Goal: Task Accomplishment & Management: Use online tool/utility

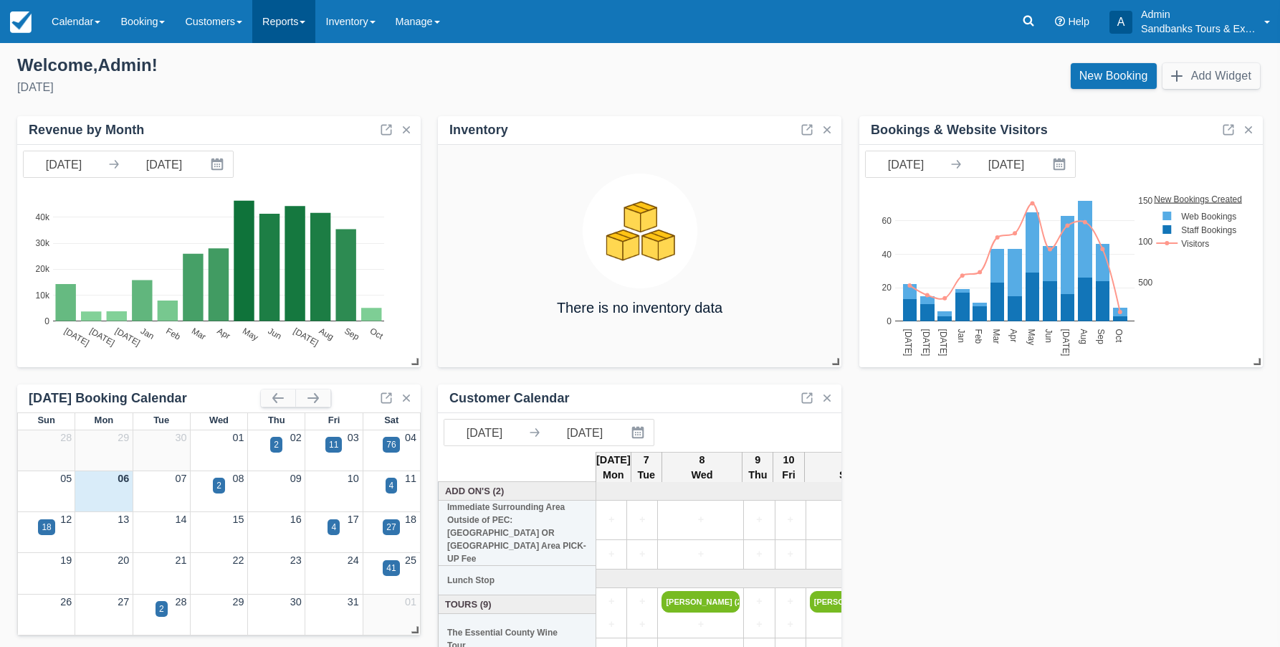
click at [290, 29] on link "Reports" at bounding box center [283, 21] width 63 height 43
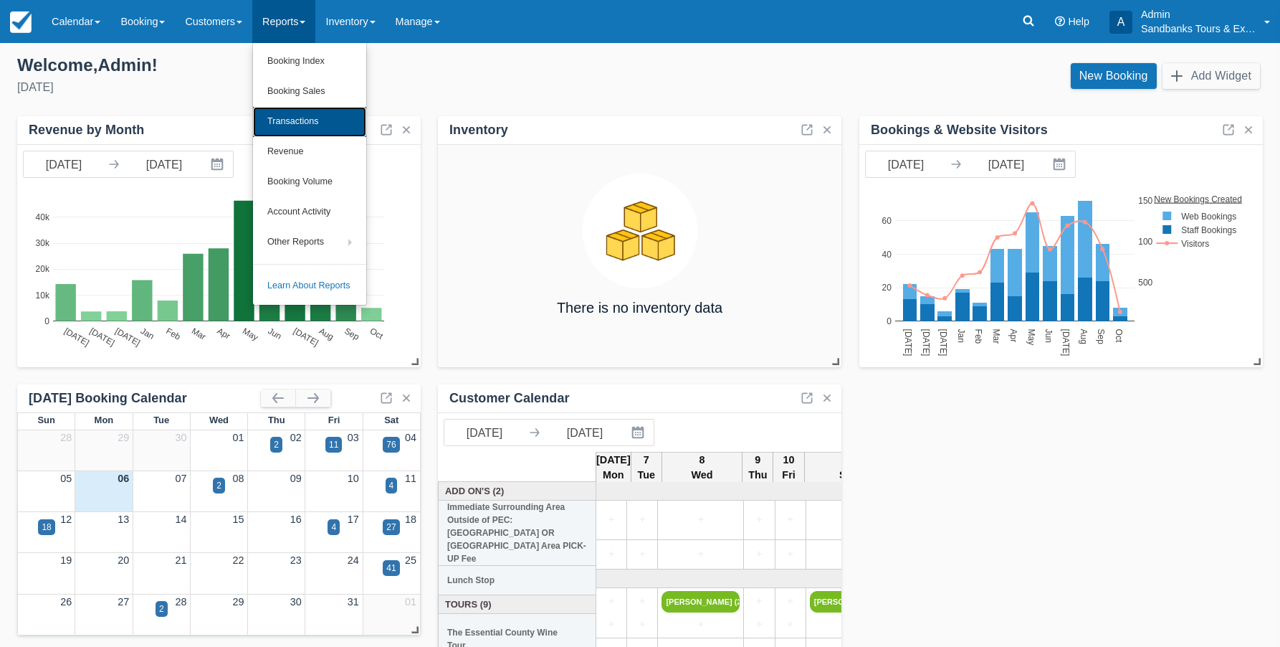
click at [286, 121] on link "Transactions" at bounding box center [309, 122] width 113 height 30
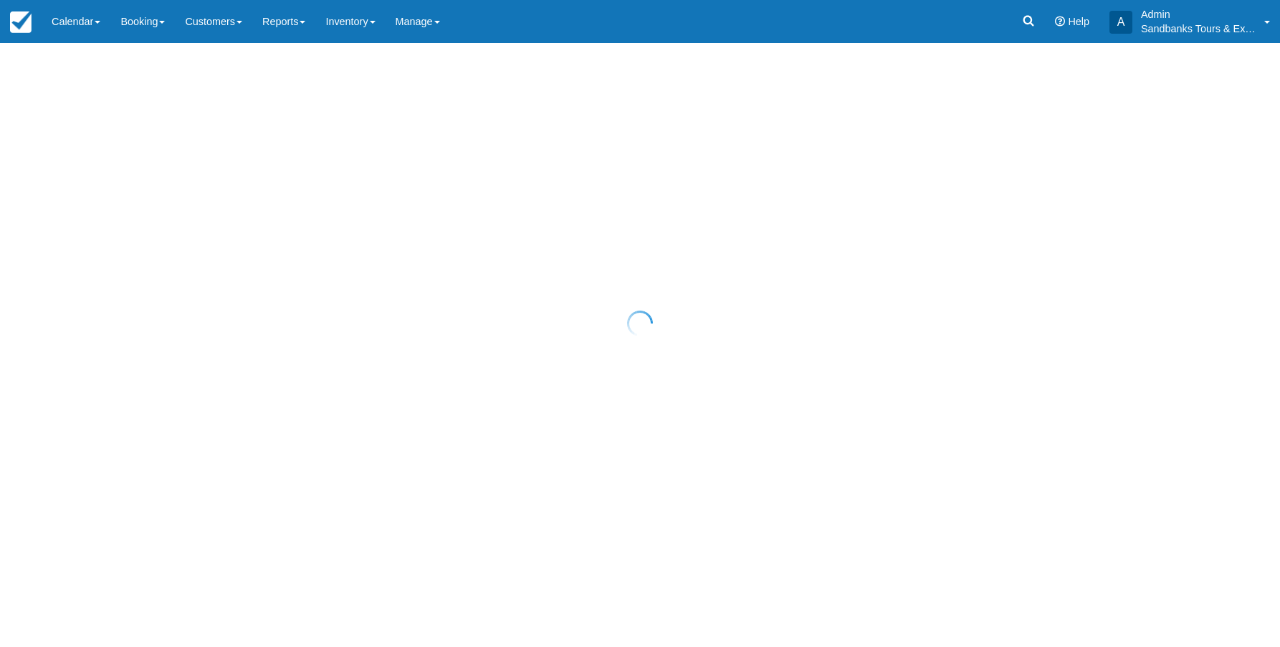
select select "10"
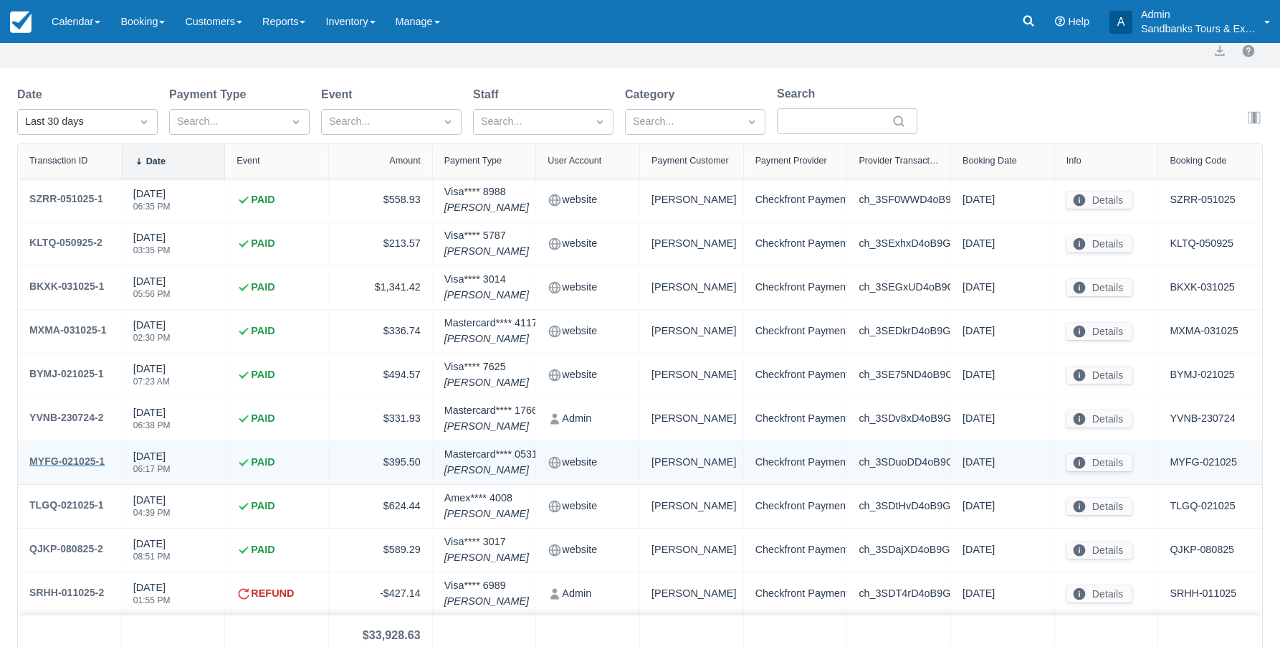
scroll to position [54, 0]
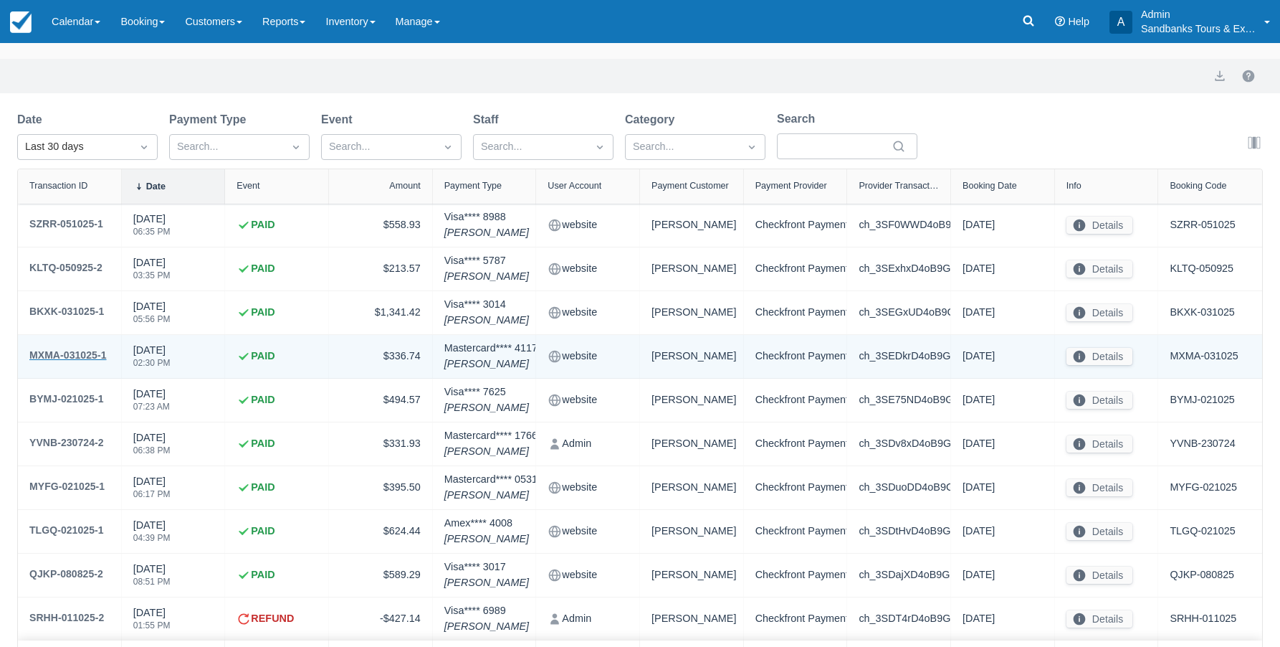
click at [72, 353] on div "MXMA-031025-1" at bounding box center [67, 354] width 77 height 17
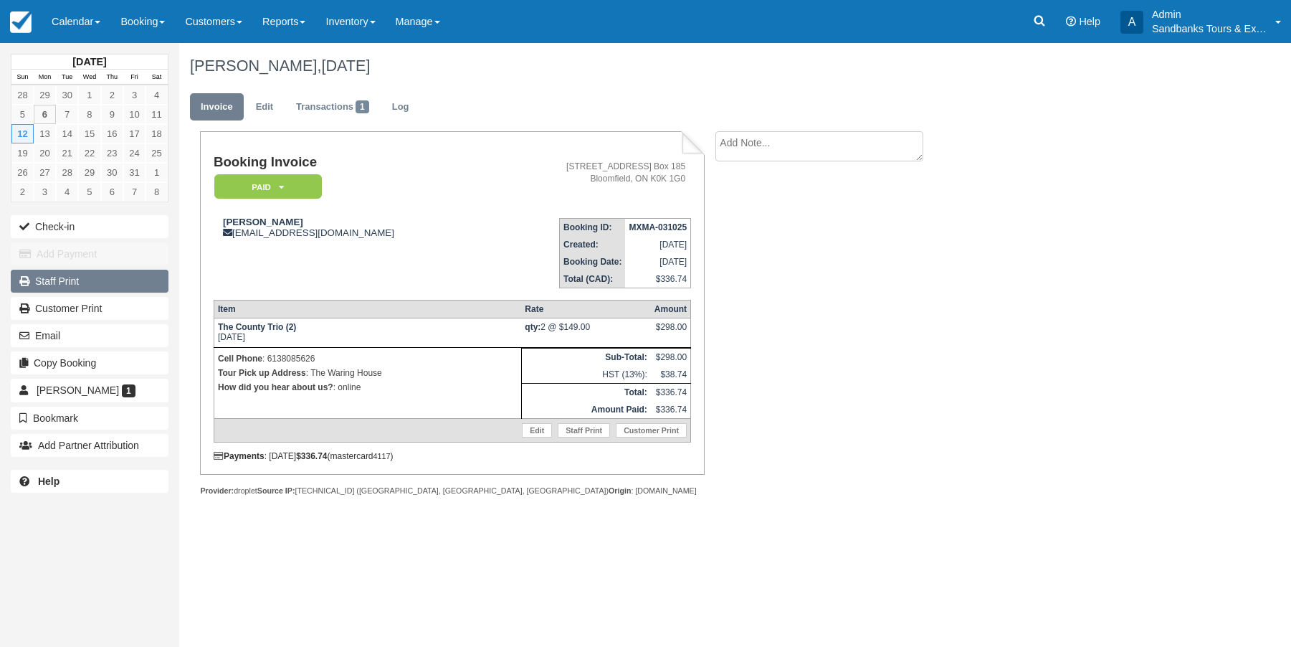
click at [54, 282] on link "Staff Print" at bounding box center [90, 281] width 158 height 23
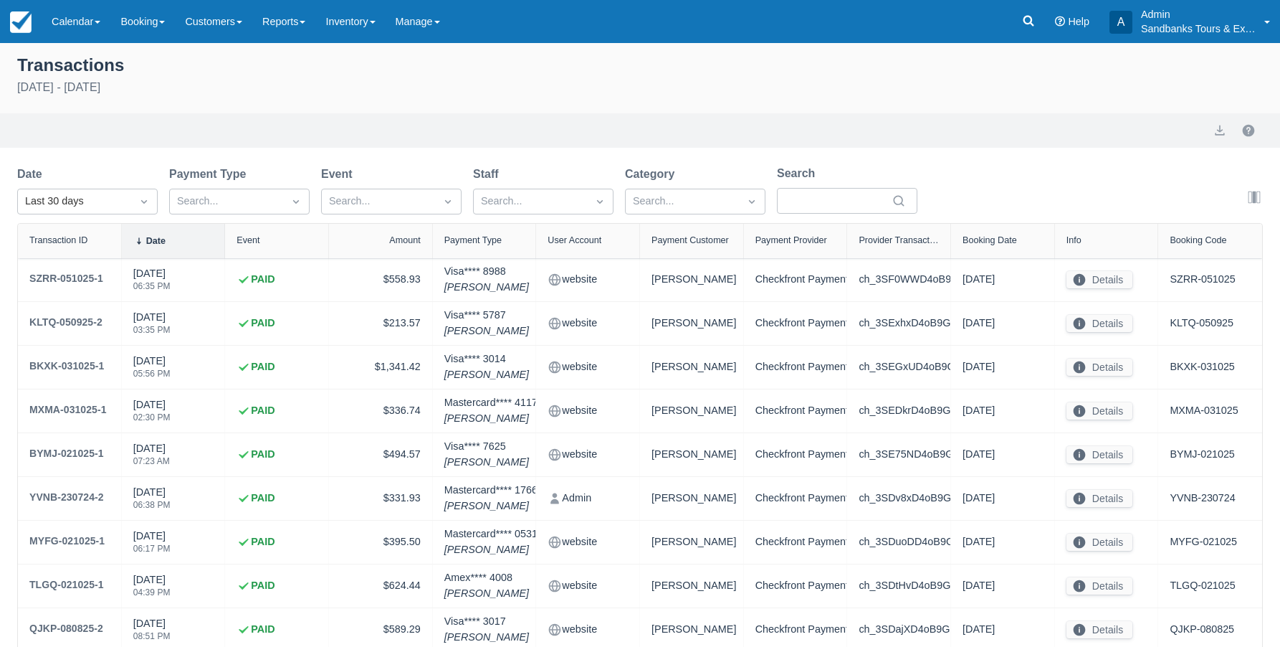
select select "10"
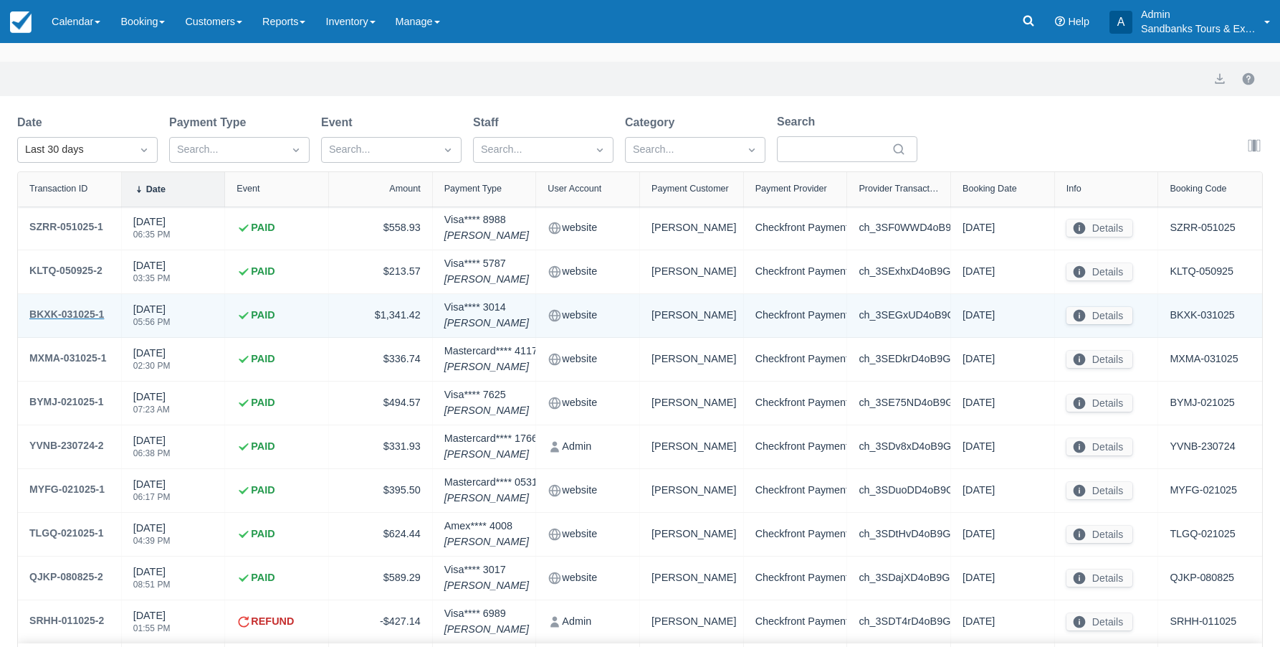
click at [84, 315] on div "BKXK-031025-1" at bounding box center [66, 313] width 75 height 17
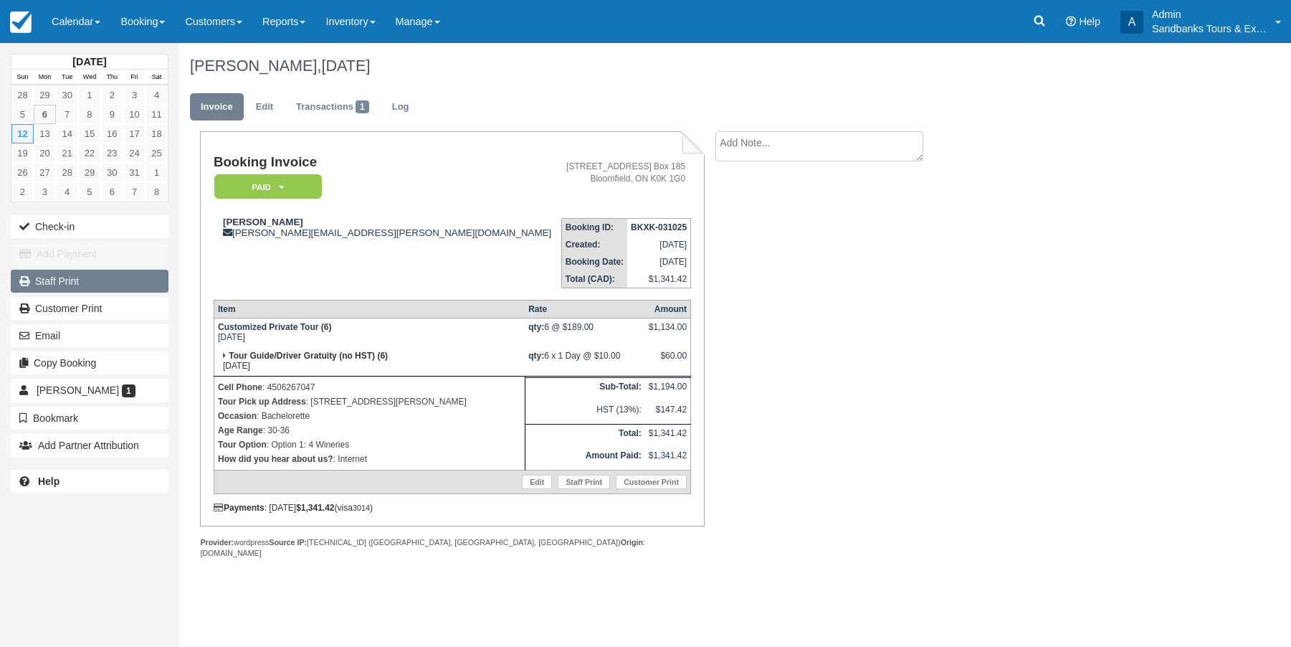
click at [49, 279] on link "Staff Print" at bounding box center [90, 281] width 158 height 23
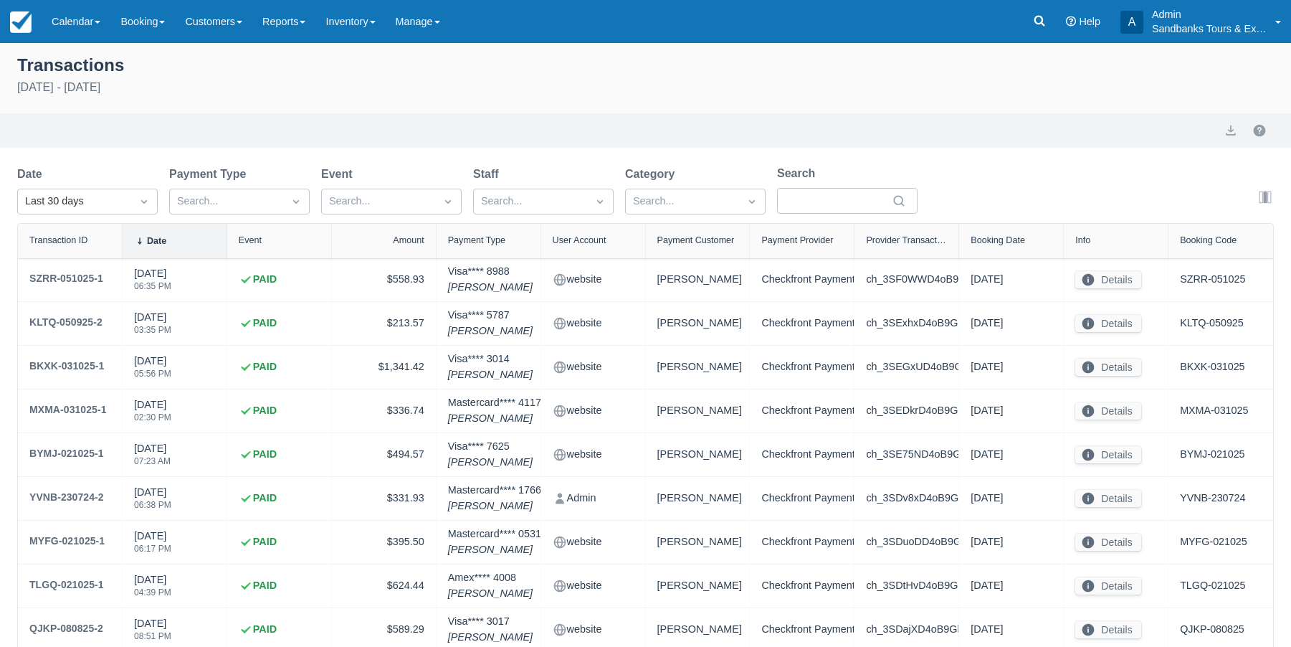
select select "10"
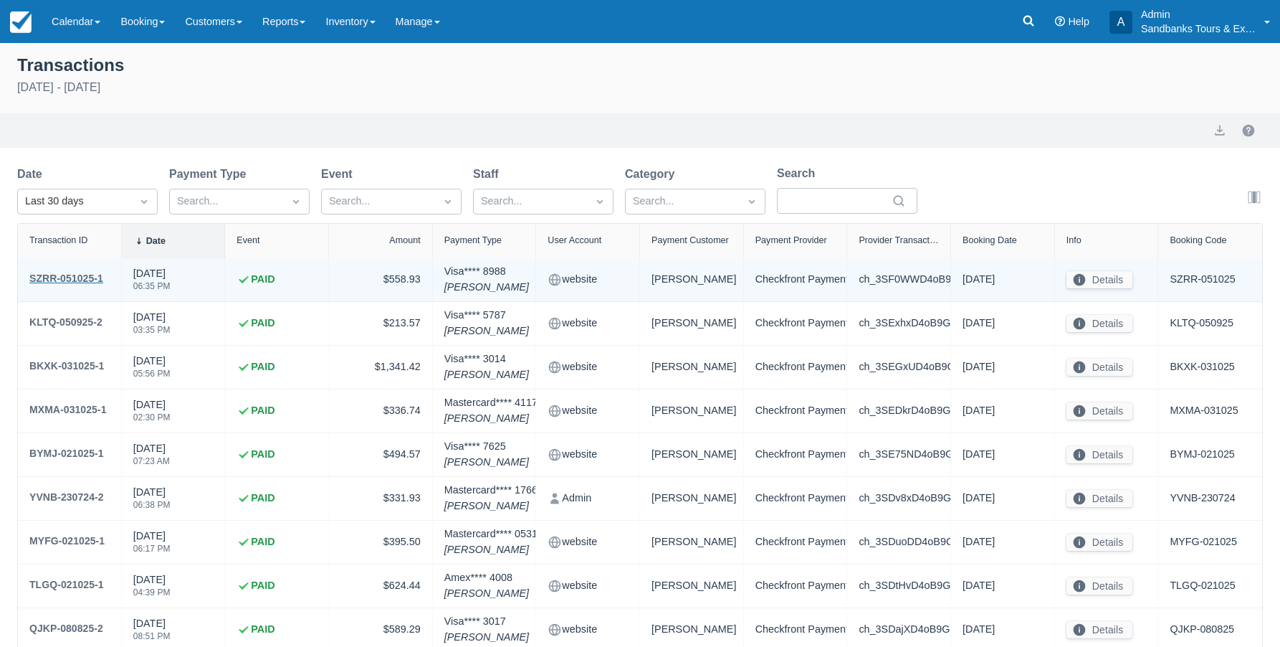
click at [61, 280] on div "SZRR-051025-1" at bounding box center [66, 278] width 74 height 17
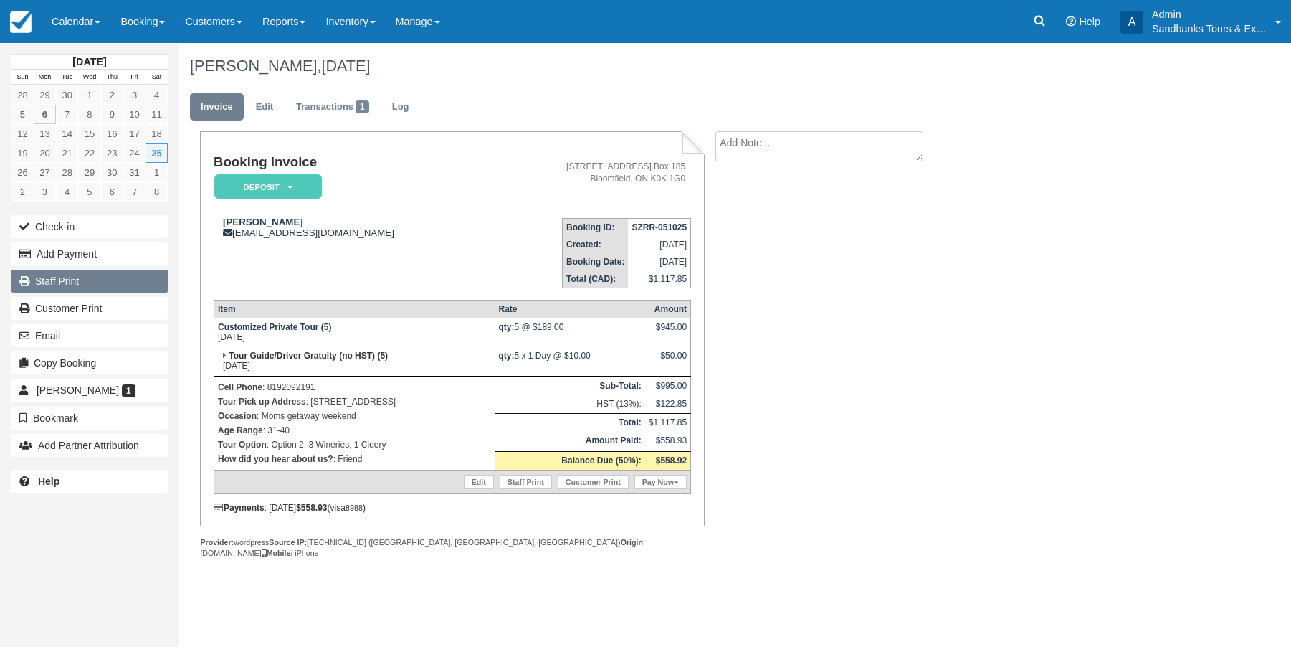
click at [79, 284] on link "Staff Print" at bounding box center [90, 281] width 158 height 23
